Goal: Task Accomplishment & Management: Complete application form

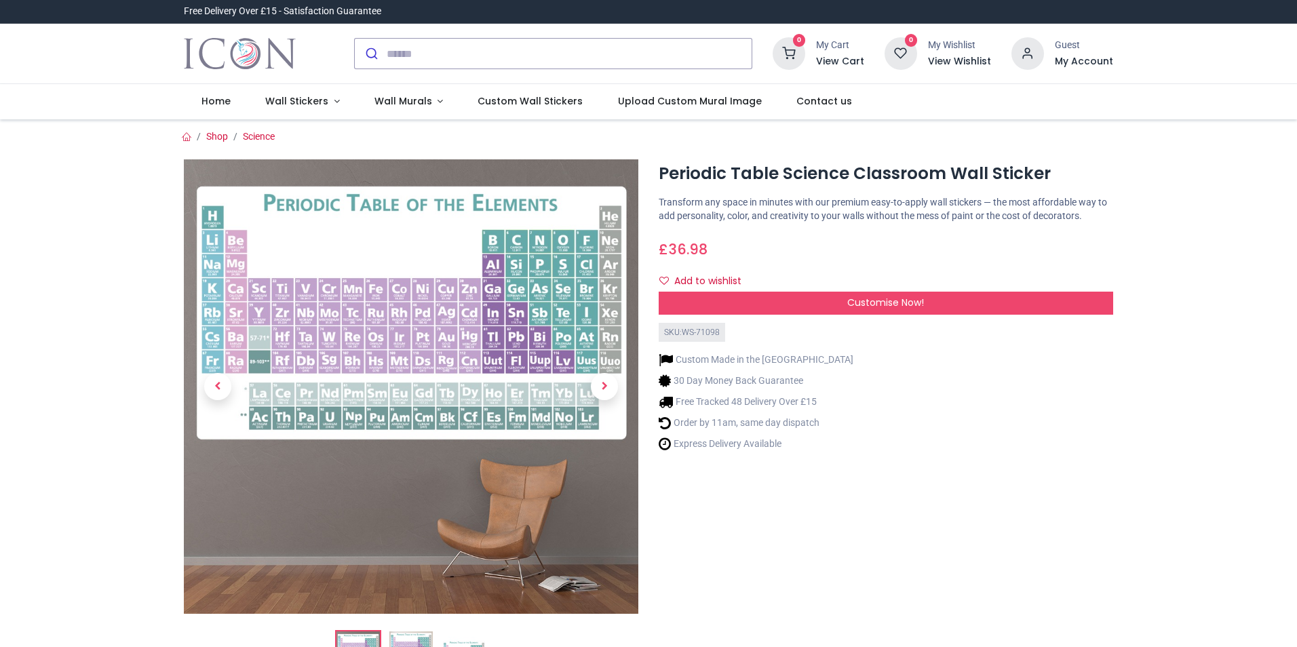
click at [1070, 62] on h6 "My Account" at bounding box center [1084, 62] width 58 height 14
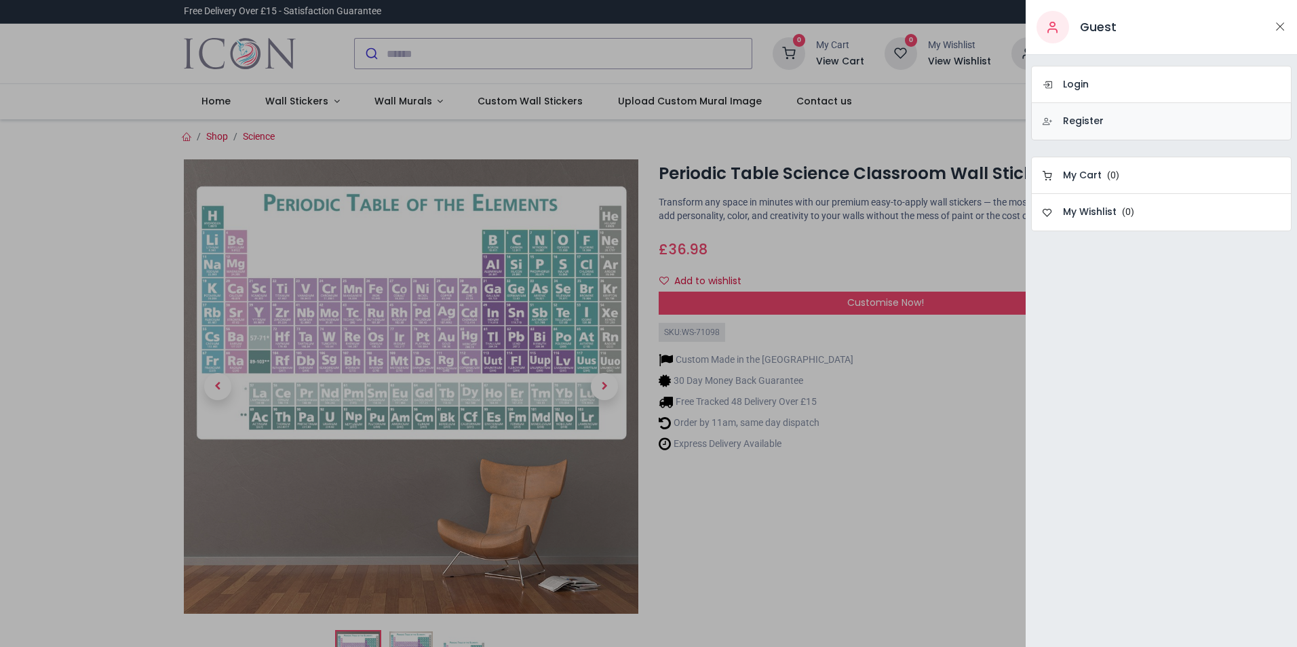
click at [1085, 119] on h6 "Register" at bounding box center [1083, 122] width 41 height 14
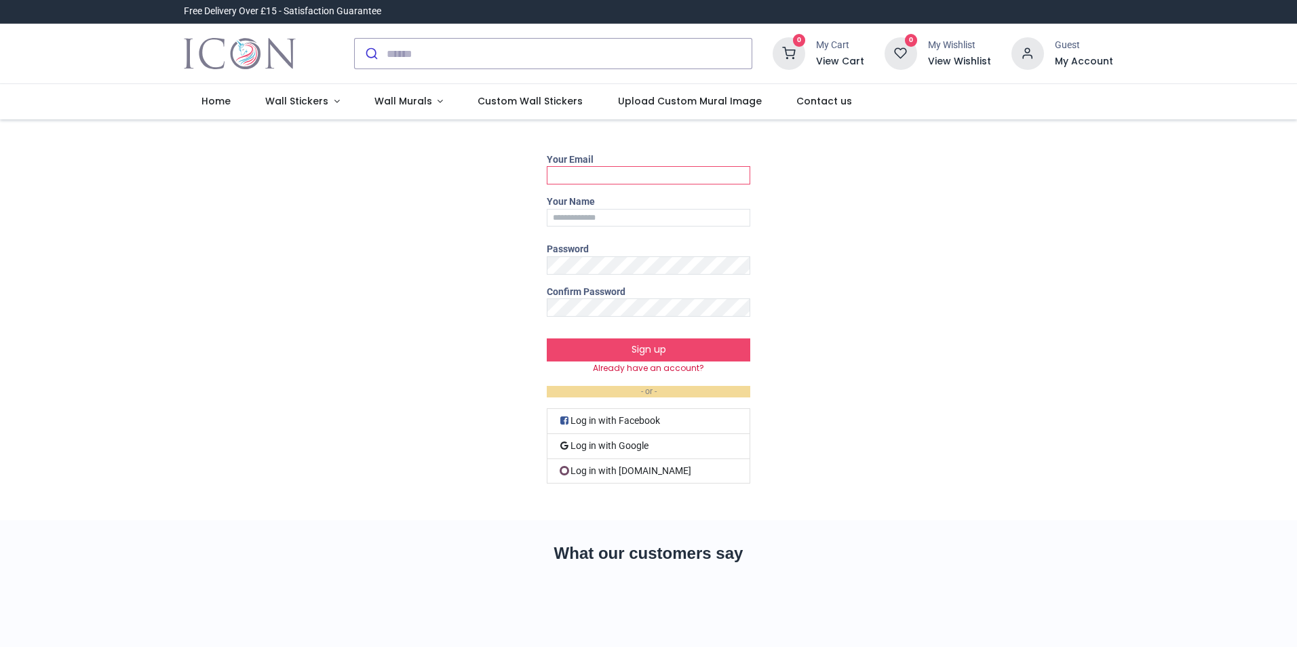
click at [652, 179] on input "Your Email" at bounding box center [648, 175] width 203 height 18
type input "*****"
